Goal: Task Accomplishment & Management: Use online tool/utility

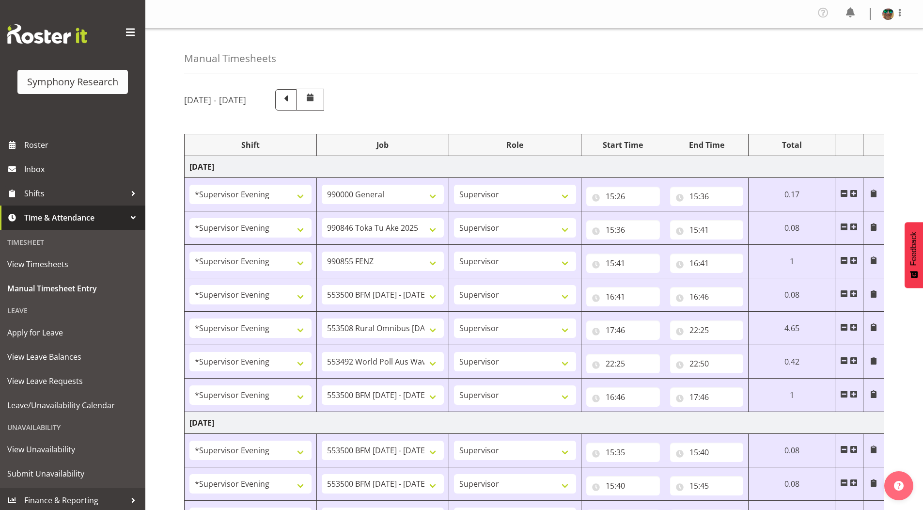
select select "4583"
select select "743"
select select "4583"
select select "9426"
select select "4583"
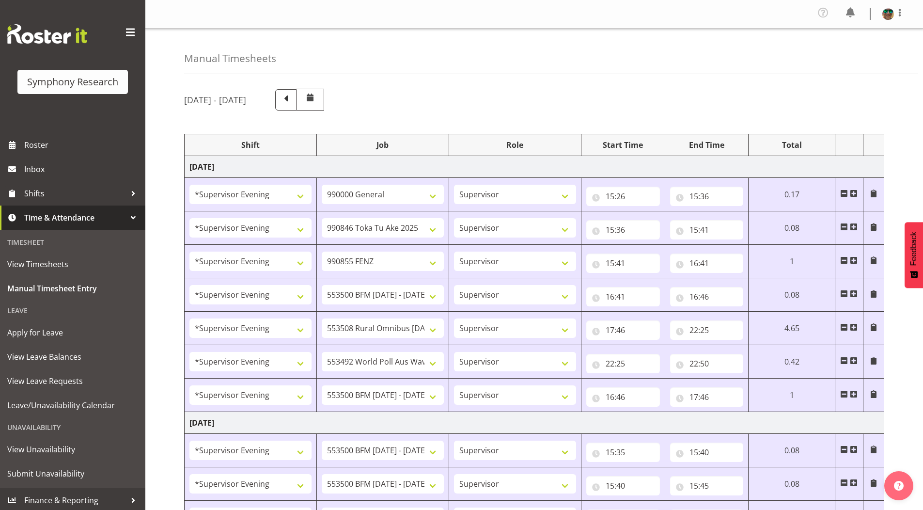
select select "9636"
select select "4583"
select select "10242"
select select "4583"
select select "10536"
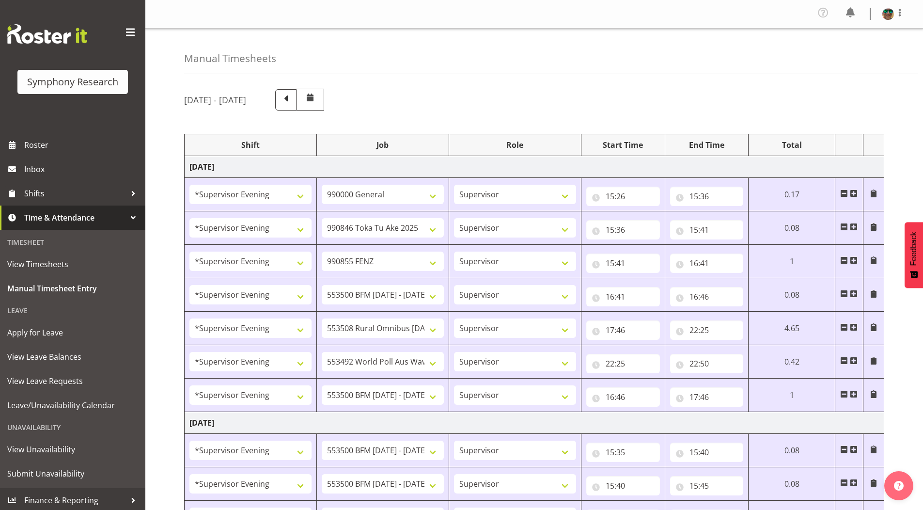
select select "4583"
select select "10499"
select select "4583"
select select "10242"
select select "4583"
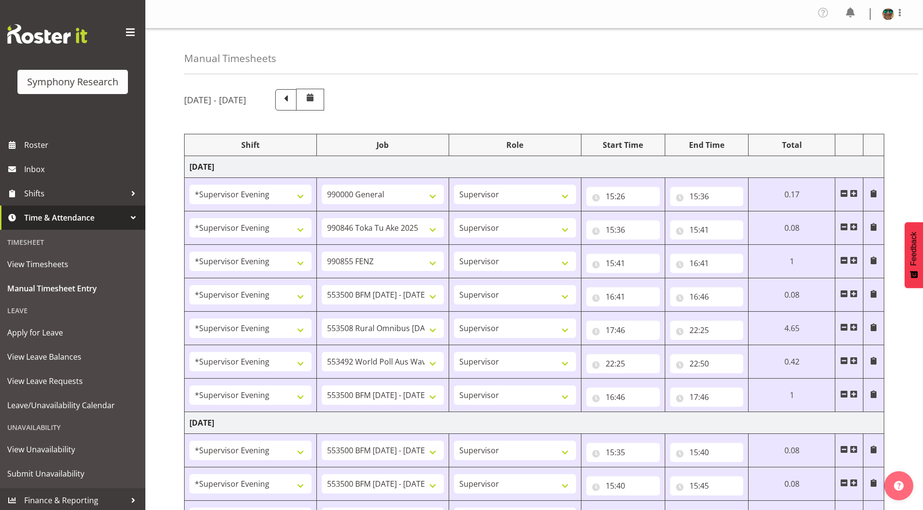
select select "10242"
select select "4583"
select select "10242"
select select "4583"
select select "9426"
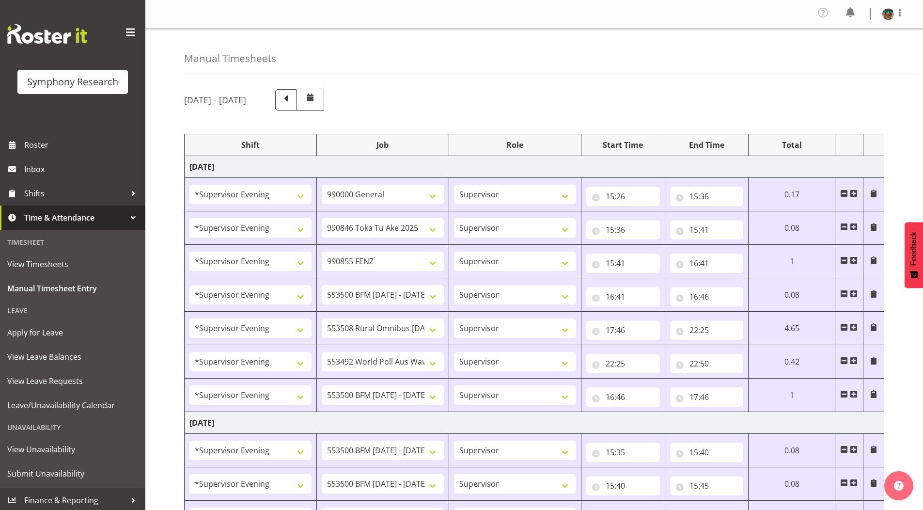
select select "4583"
select select "10549"
select select "4583"
select select "9636"
select select "4583"
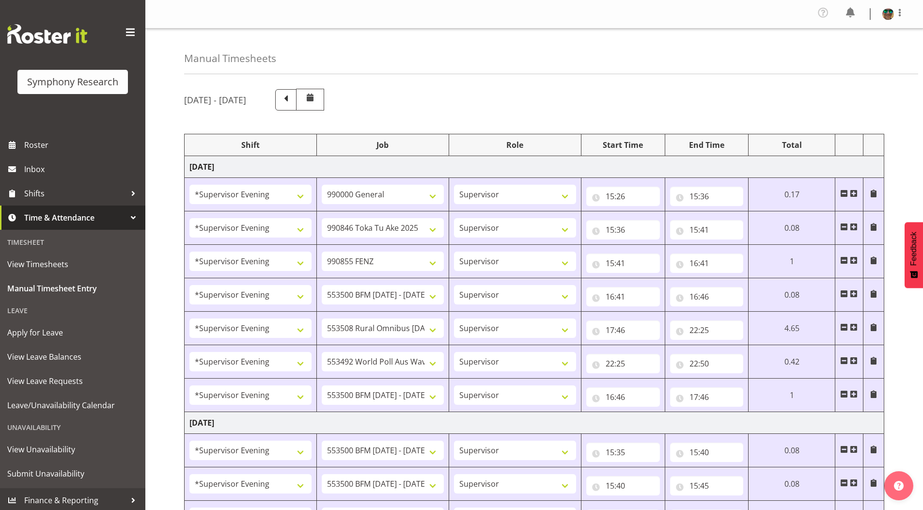
select select "10536"
select select "4583"
select select "743"
select select "4583"
select select "10242"
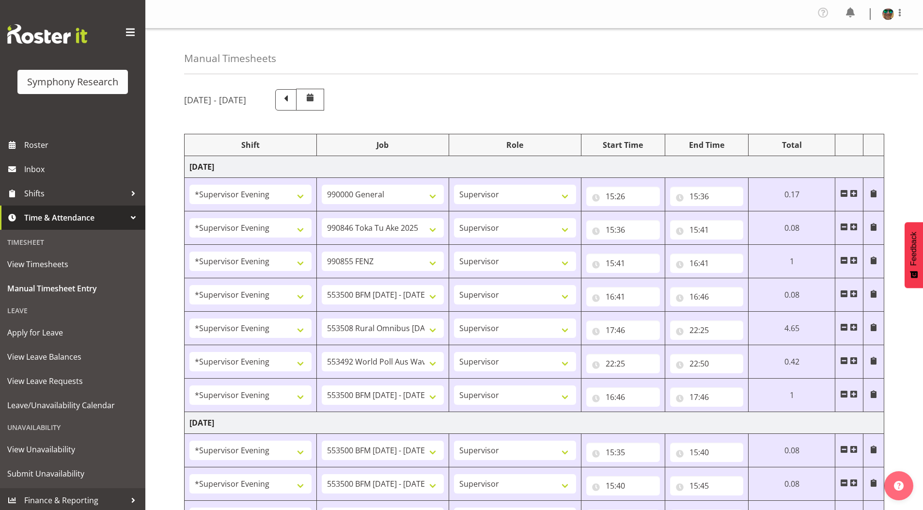
select select "4583"
select select "10242"
select select "4583"
select select "9426"
select select "4583"
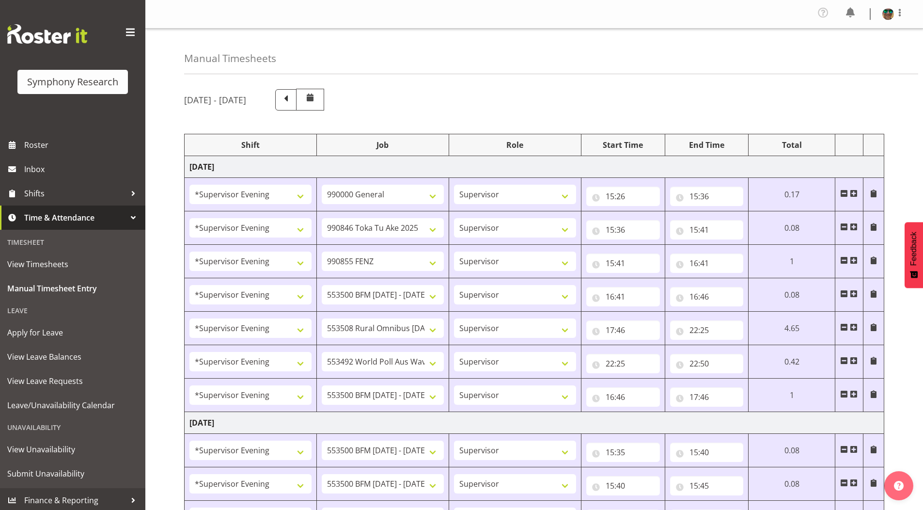
select select "10549"
select select "4583"
select select "9636"
select select "4583"
select select "10574"
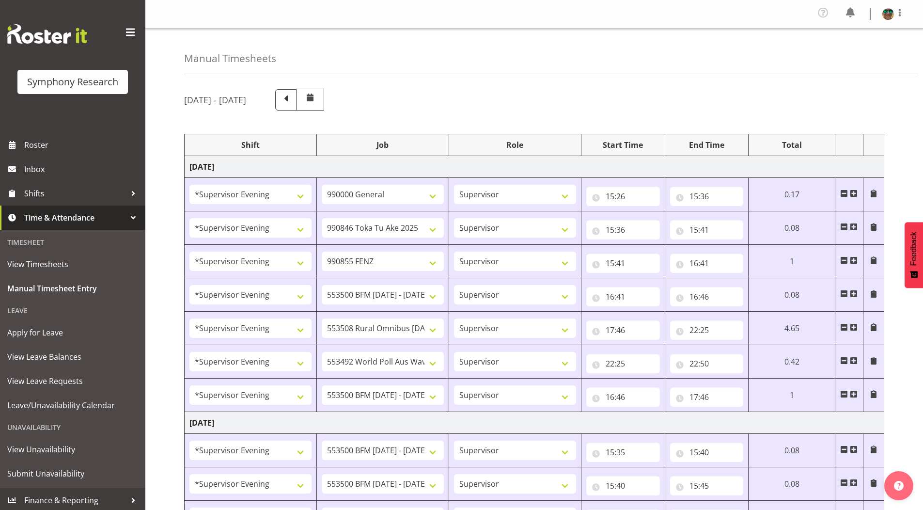
select select "4583"
select select "10536"
select select "4583"
select select "10242"
select select "4583"
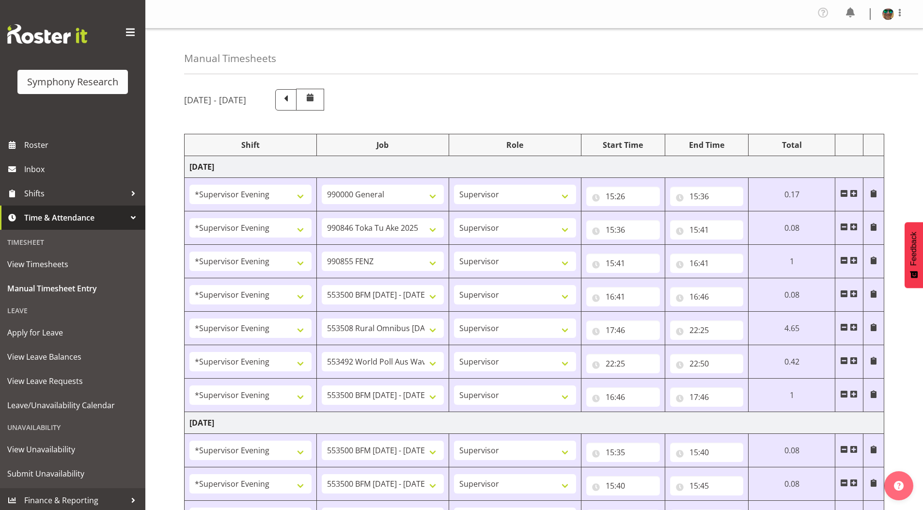
select select "10242"
select select "4583"
select select "10549"
select select "4583"
select select "10576"
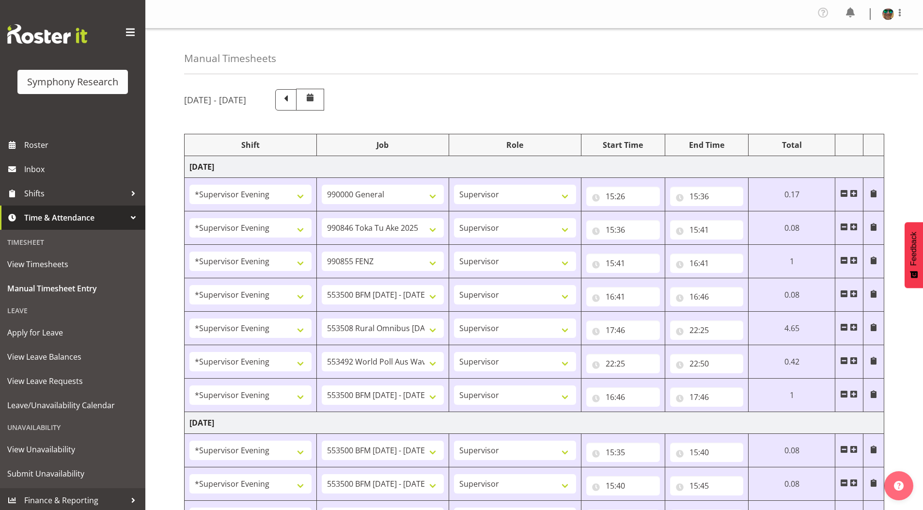
select select "4583"
select select "9426"
select select "4583"
select select "9636"
select select "4583"
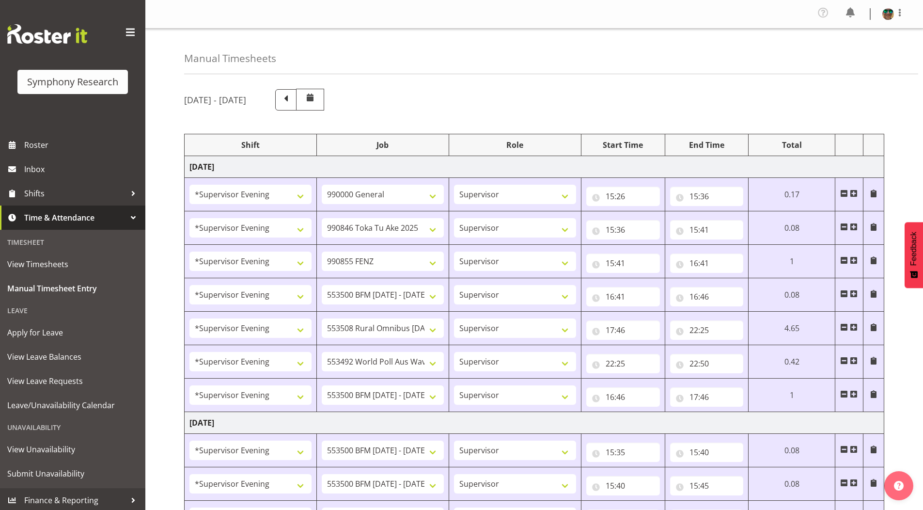
select select "10527"
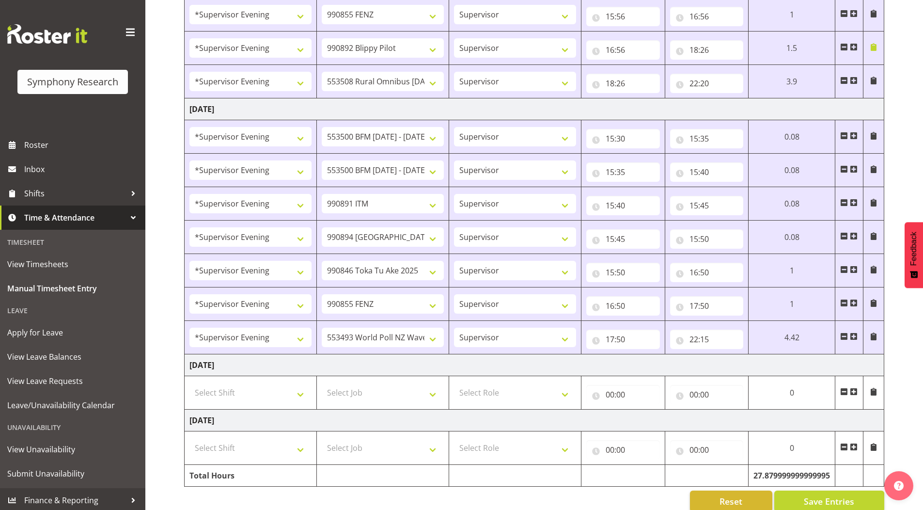
scroll to position [897, 0]
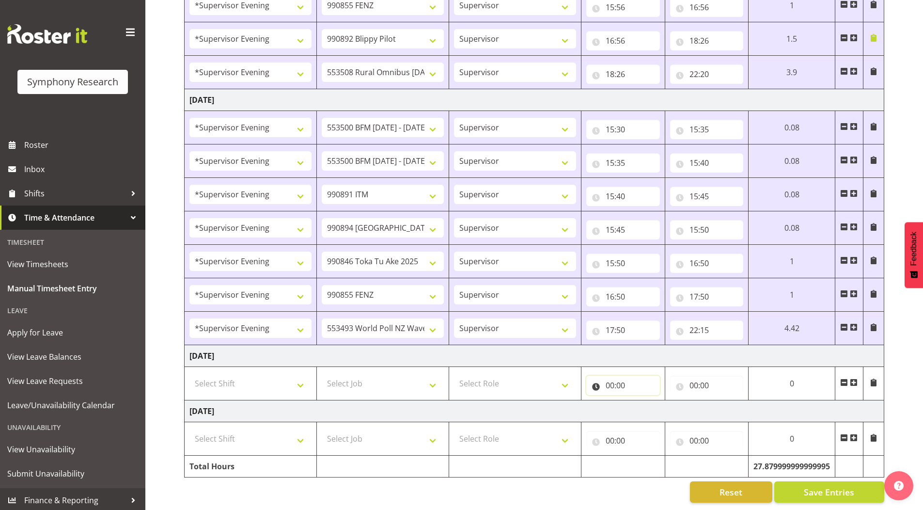
click at [608, 378] on input "00:00" at bounding box center [623, 384] width 74 height 19
click at [649, 403] on select "00 01 02 03 04 05 06 07 08 09 10 11 12 13 14 15 16 17 18 19 20 21 22 23" at bounding box center [652, 410] width 22 height 19
select select "11"
click at [641, 401] on select "00 01 02 03 04 05 06 07 08 09 10 11 12 13 14 15 16 17 18 19 20 21 22 23" at bounding box center [652, 410] width 22 height 19
type input "11:00"
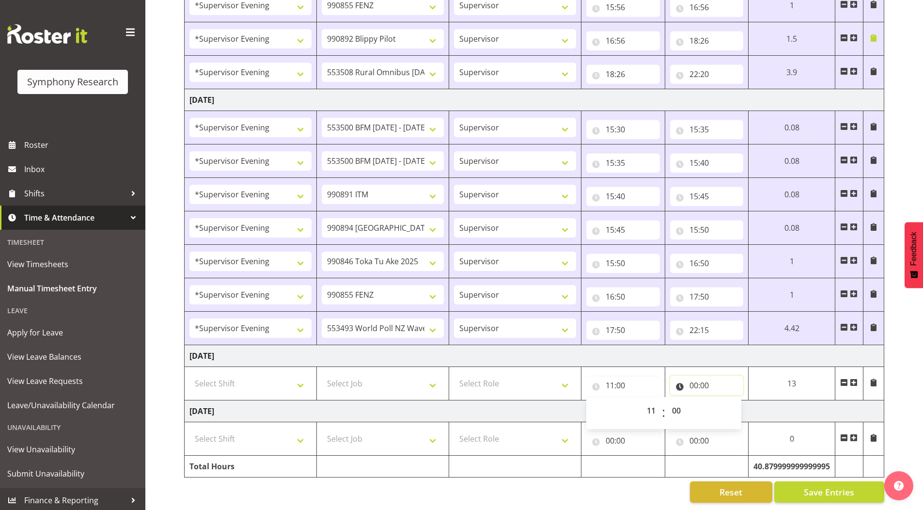
click at [698, 380] on input "00:00" at bounding box center [707, 384] width 74 height 19
drag, startPoint x: 738, startPoint y: 406, endPoint x: 731, endPoint y: 406, distance: 6.8
click at [738, 406] on select "00 01 02 03 04 05 06 07 08 09 10 11 12 13 14 15 16 17 18 19 20 21 22 23" at bounding box center [736, 410] width 22 height 19
select select "19"
click at [725, 401] on select "00 01 02 03 04 05 06 07 08 09 10 11 12 13 14 15 16 17 18 19 20 21 22 23" at bounding box center [736, 410] width 22 height 19
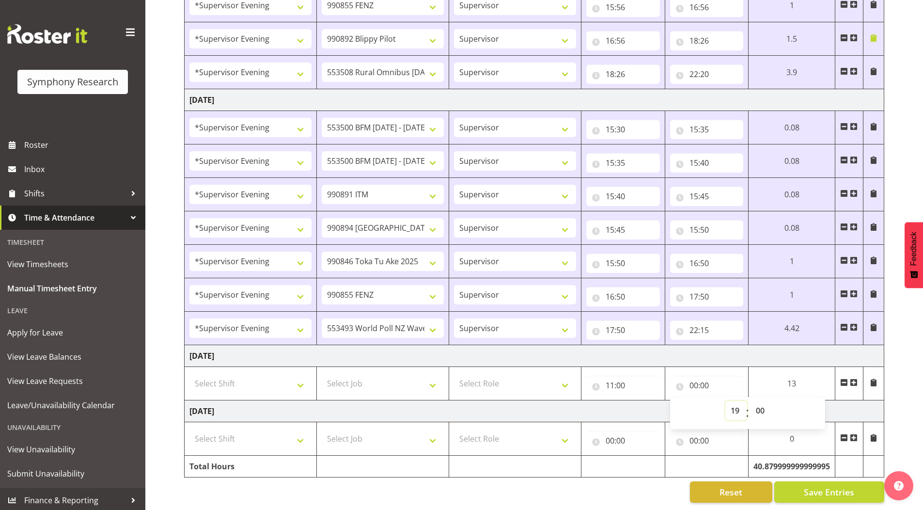
type input "19:00"
click at [761, 402] on select "00 01 02 03 04 05 06 07 08 09 10 11 12 13 14 15 16 17 18 19 20 21 22 23 24 25 2…" at bounding box center [761, 410] width 22 height 19
select select "30"
click at [750, 401] on select "00 01 02 03 04 05 06 07 08 09 10 11 12 13 14 15 16 17 18 19 20 21 22 23 24 25 2…" at bounding box center [761, 410] width 22 height 19
type input "19:30"
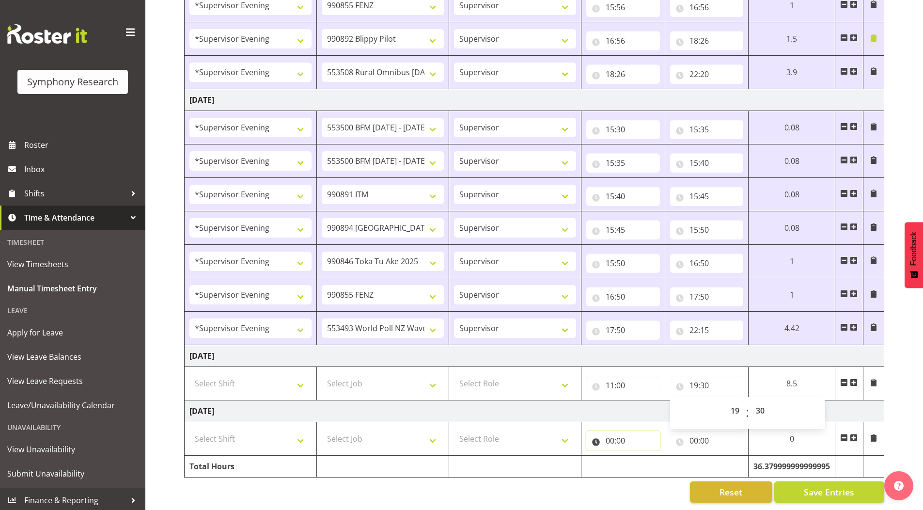
click at [610, 436] on input "00:00" at bounding box center [623, 440] width 74 height 19
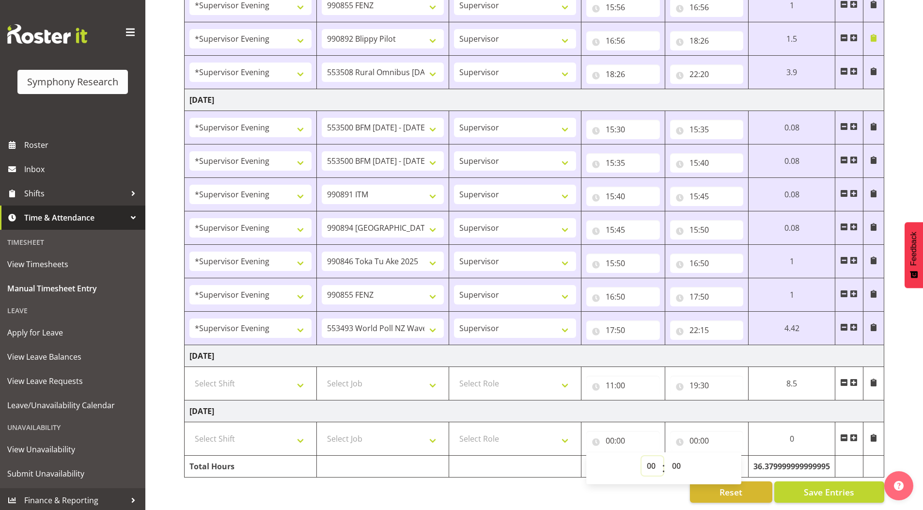
drag, startPoint x: 646, startPoint y: 460, endPoint x: 648, endPoint y: 449, distance: 11.8
click at [646, 460] on select "00 01 02 03 04 05 06 07 08 09 10 11 12 13 14 15 16 17 18 19 20 21 22 23" at bounding box center [652, 465] width 22 height 19
select select "11"
click at [641, 456] on select "00 01 02 03 04 05 06 07 08 09 10 11 12 13 14 15 16 17 18 19 20 21 22 23" at bounding box center [652, 465] width 22 height 19
type input "11:00"
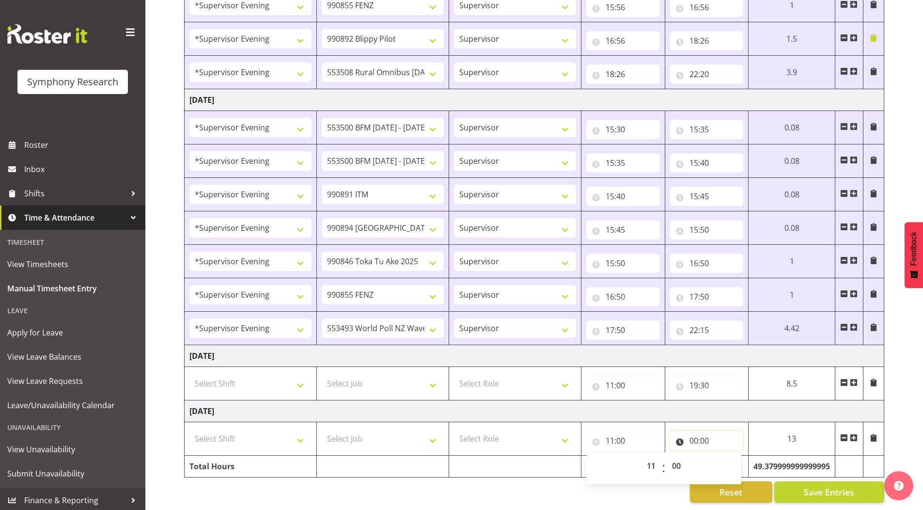
click at [688, 432] on input "00:00" at bounding box center [707, 440] width 74 height 19
click at [733, 457] on select "00 01 02 03 04 05 06 07 08 09 10 11 12 13 14 15 16 17 18 19 20 21 22 23" at bounding box center [736, 465] width 22 height 19
select select "19"
click at [725, 456] on select "00 01 02 03 04 05 06 07 08 09 10 11 12 13 14 15 16 17 18 19 20 21 22 23" at bounding box center [736, 465] width 22 height 19
type input "19:00"
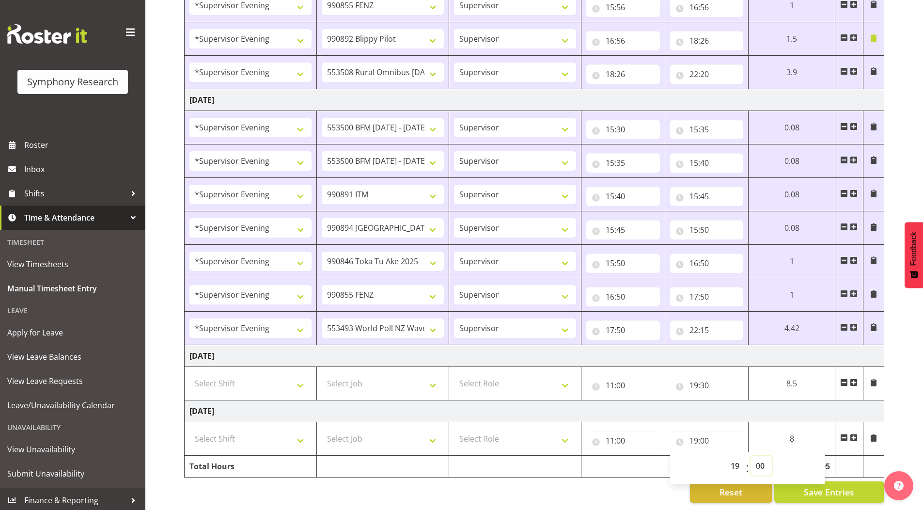
drag, startPoint x: 762, startPoint y: 457, endPoint x: 762, endPoint y: 449, distance: 7.8
click at [762, 457] on select "00 01 02 03 04 05 06 07 08 09 10 11 12 13 14 15 16 17 18 19 20 21 22 23 24 25 2…" at bounding box center [761, 465] width 22 height 19
select select "30"
click at [750, 456] on select "00 01 02 03 04 05 06 07 08 09 10 11 12 13 14 15 16 17 18 19 20 21 22 23 24 25 2…" at bounding box center [761, 465] width 22 height 19
type input "19:30"
